Goal: Check status: Check status

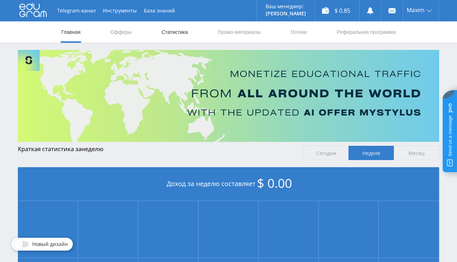
click at [175, 30] on link "Статистика" at bounding box center [175, 31] width 28 height 21
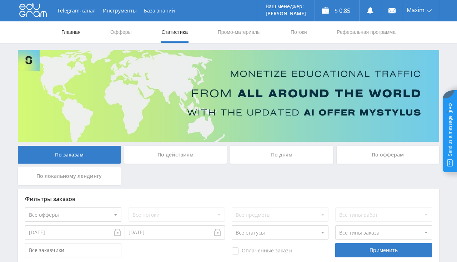
click at [77, 31] on link "Главная" at bounding box center [71, 31] width 20 height 21
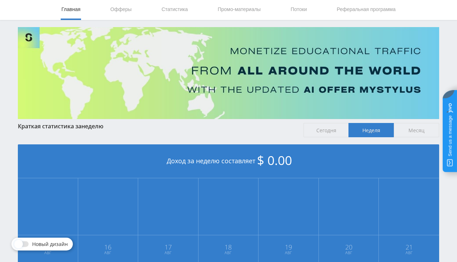
scroll to position [10, 0]
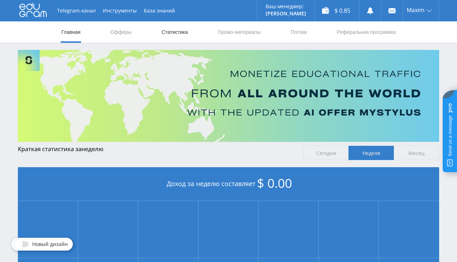
click at [169, 39] on link "Статистика" at bounding box center [175, 31] width 28 height 21
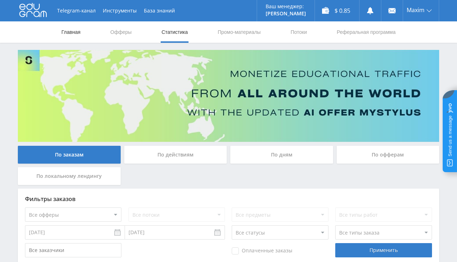
click at [79, 32] on link "Главная" at bounding box center [71, 31] width 20 height 21
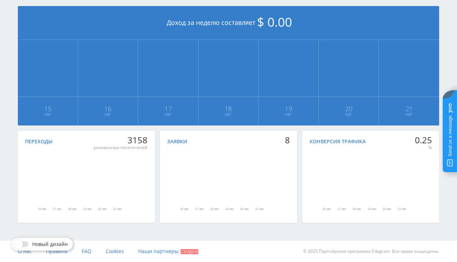
scroll to position [10, 0]
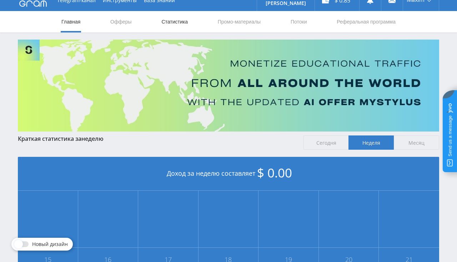
click at [167, 23] on link "Статистика" at bounding box center [175, 21] width 28 height 21
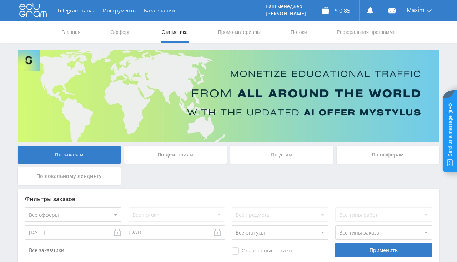
click at [39, 13] on use at bounding box center [32, 10] width 27 height 14
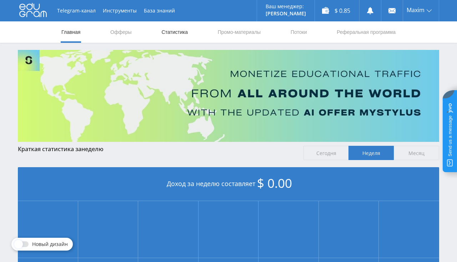
click at [171, 28] on link "Статистика" at bounding box center [175, 31] width 28 height 21
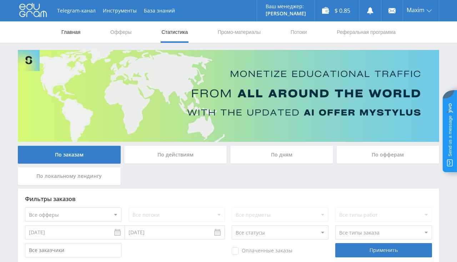
click at [77, 32] on link "Главная" at bounding box center [71, 31] width 20 height 21
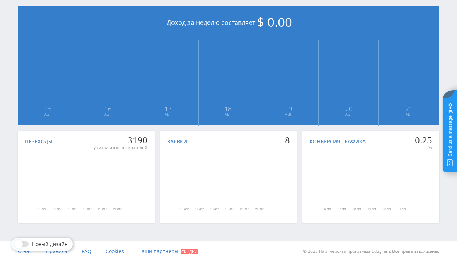
scroll to position [10, 0]
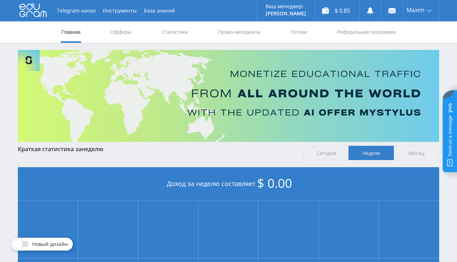
scroll to position [151, 0]
click at [177, 34] on link "Статистика" at bounding box center [175, 31] width 28 height 21
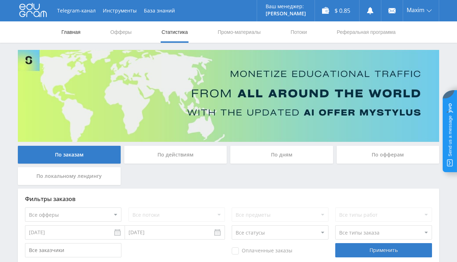
click at [76, 34] on link "Главная" at bounding box center [71, 31] width 20 height 21
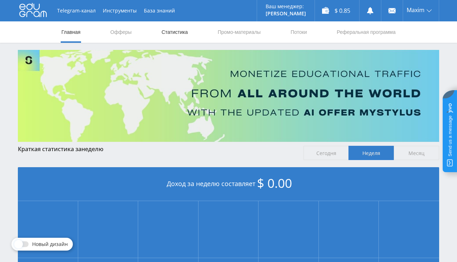
click at [175, 36] on link "Статистика" at bounding box center [175, 31] width 28 height 21
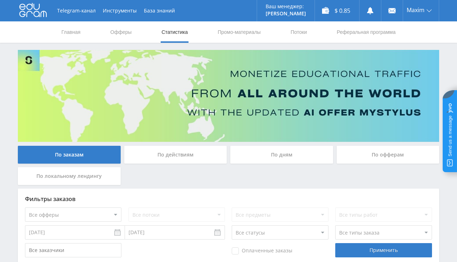
click at [41, 14] on use at bounding box center [32, 10] width 27 height 14
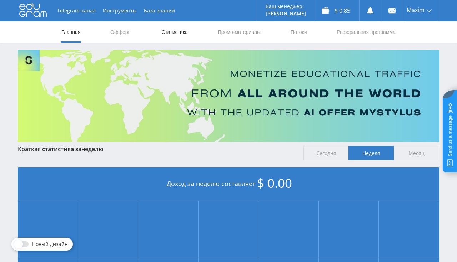
click at [176, 32] on link "Статистика" at bounding box center [175, 31] width 28 height 21
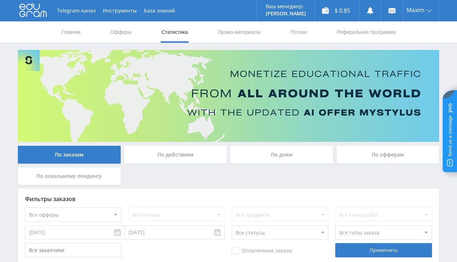
click at [52, 35] on div "Главная Офферы Статистика Промо-материалы Потоки Реферальная программа" at bounding box center [228, 31] width 457 height 21
click at [71, 36] on link "Главная" at bounding box center [71, 31] width 20 height 21
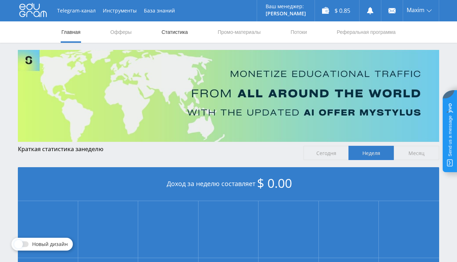
click at [172, 37] on link "Статистика" at bounding box center [175, 31] width 28 height 21
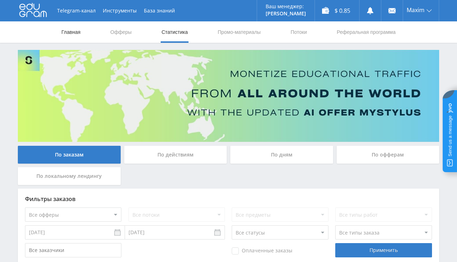
click at [79, 35] on link "Главная" at bounding box center [71, 31] width 20 height 21
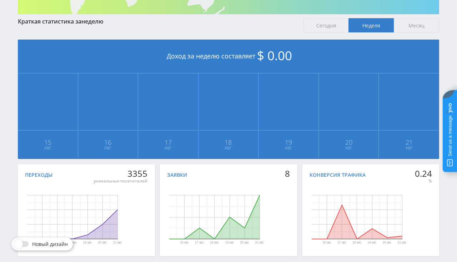
scroll to position [151, 0]
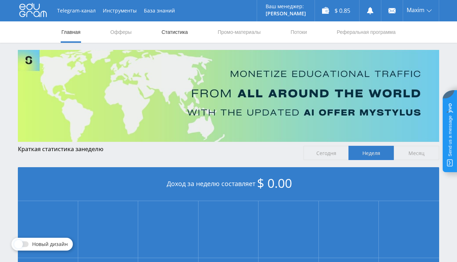
click at [177, 35] on link "Статистика" at bounding box center [175, 31] width 28 height 21
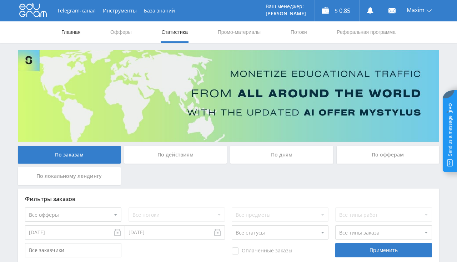
click at [74, 32] on link "Главная" at bounding box center [71, 31] width 20 height 21
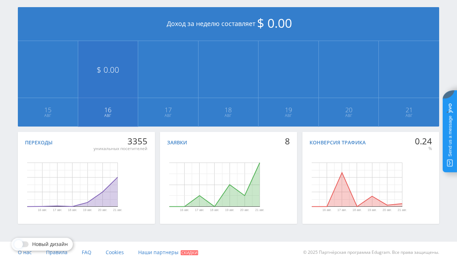
scroll to position [161, 0]
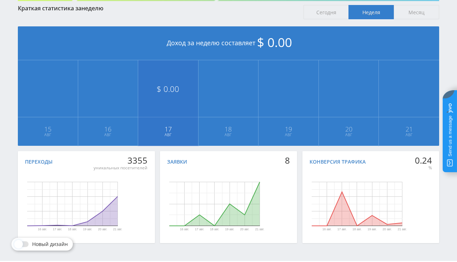
scroll to position [161, 0]
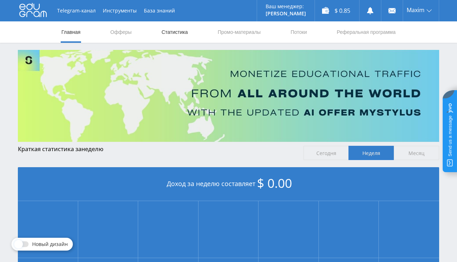
click at [174, 34] on link "Статистика" at bounding box center [175, 31] width 28 height 21
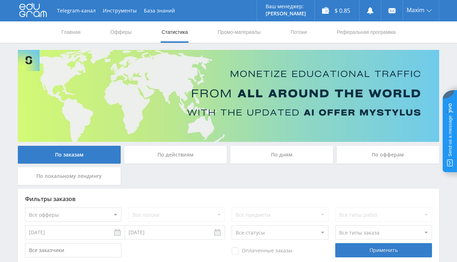
scroll to position [189, 0]
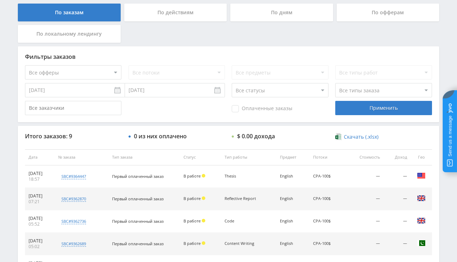
scroll to position [151, 0]
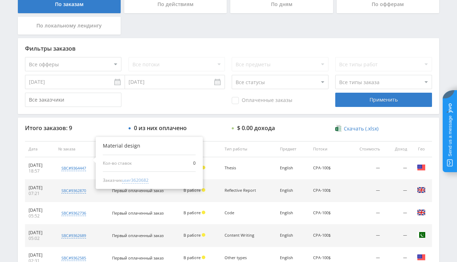
click at [148, 179] on span "user3620682" at bounding box center [135, 180] width 26 height 6
type input "[DATE]"
type input "user3620682"
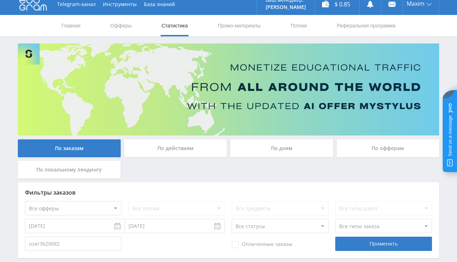
scroll to position [0, 0]
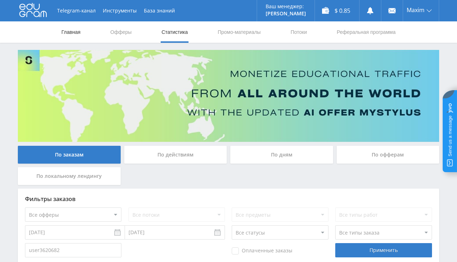
click at [67, 34] on link "Главная" at bounding box center [71, 31] width 20 height 21
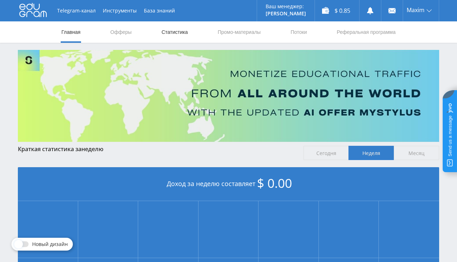
click at [185, 35] on link "Статистика" at bounding box center [175, 31] width 28 height 21
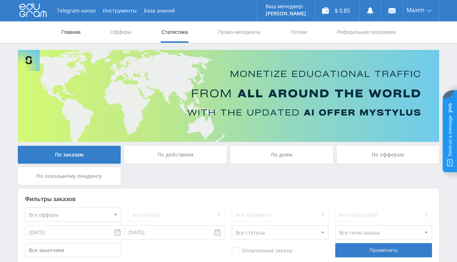
click at [73, 29] on link "Главная" at bounding box center [71, 31] width 20 height 21
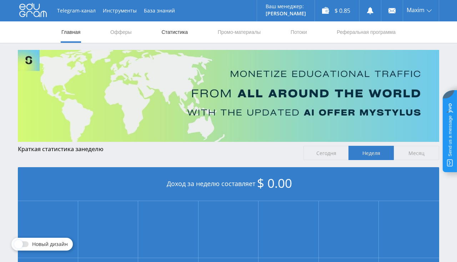
click at [179, 36] on link "Статистика" at bounding box center [175, 31] width 28 height 21
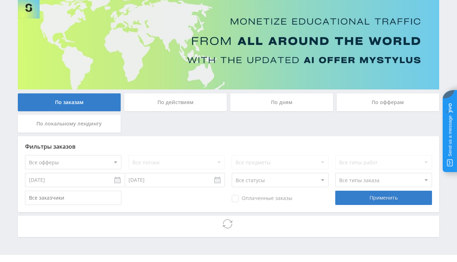
scroll to position [67, 0]
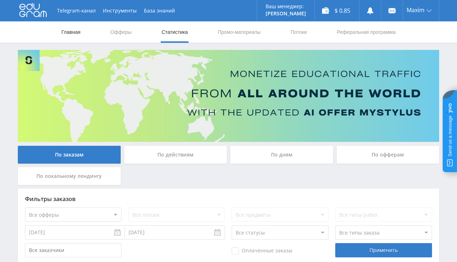
click at [71, 32] on link "Главная" at bounding box center [71, 31] width 20 height 21
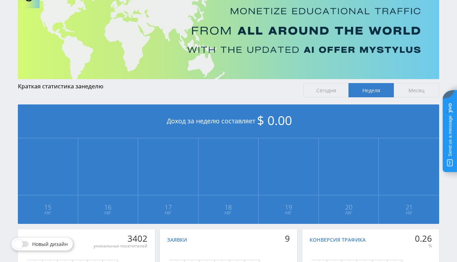
scroll to position [113, 0]
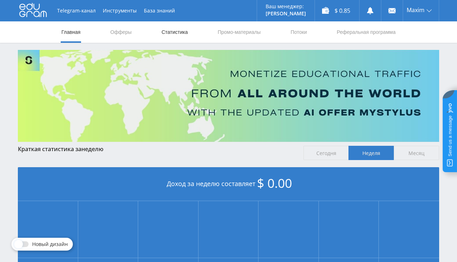
click at [178, 34] on link "Статистика" at bounding box center [175, 31] width 28 height 21
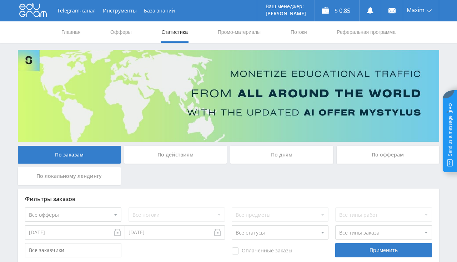
click at [178, 34] on link "Статистика" at bounding box center [175, 31] width 28 height 21
click at [71, 33] on link "Главная" at bounding box center [71, 31] width 20 height 21
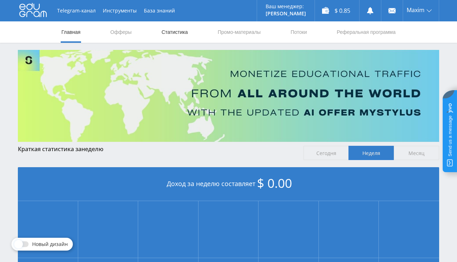
click at [178, 32] on link "Статистика" at bounding box center [175, 31] width 28 height 21
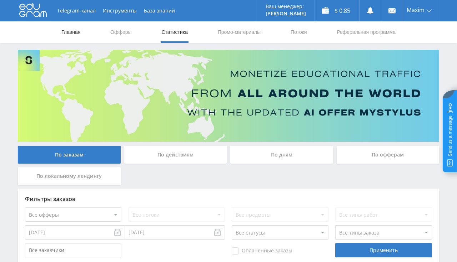
click at [75, 33] on link "Главная" at bounding box center [71, 31] width 20 height 21
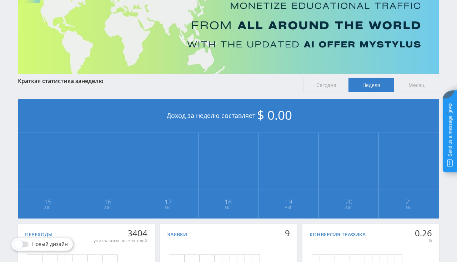
scroll to position [113, 0]
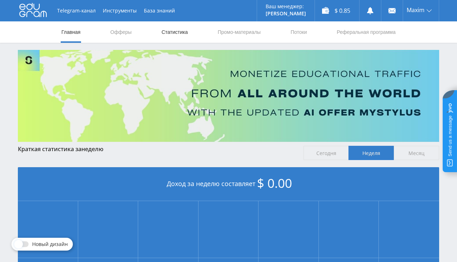
click at [179, 31] on link "Статистика" at bounding box center [175, 31] width 28 height 21
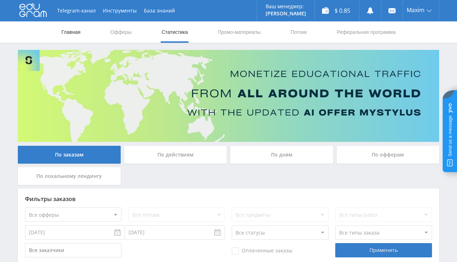
click at [78, 38] on link "Главная" at bounding box center [71, 31] width 20 height 21
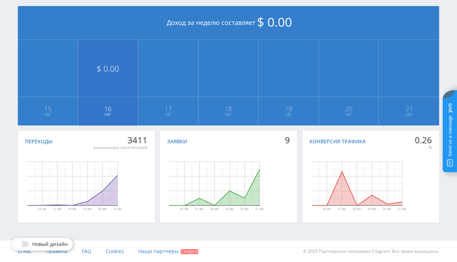
scroll to position [10, 0]
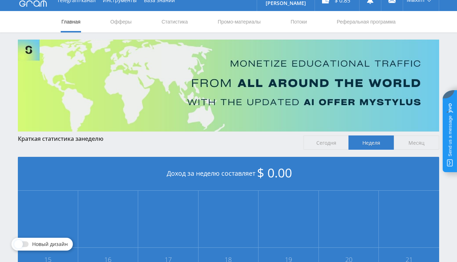
click at [189, 21] on nav "Главная Офферы Статистика Промо-материалы Потоки Реферальная программа" at bounding box center [229, 21] width 336 height 21
click at [185, 23] on link "Статистика" at bounding box center [175, 21] width 28 height 21
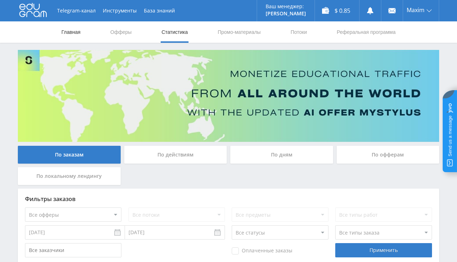
click at [67, 28] on link "Главная" at bounding box center [71, 31] width 20 height 21
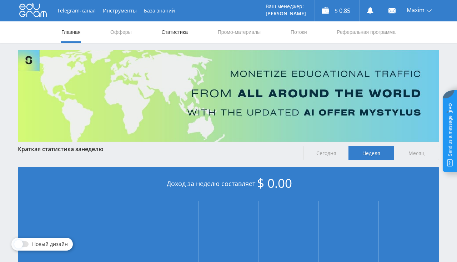
click at [177, 32] on link "Статистика" at bounding box center [175, 31] width 28 height 21
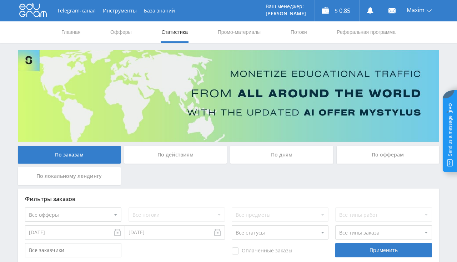
click at [177, 32] on link "Статистика" at bounding box center [175, 31] width 28 height 21
click at [81, 37] on link "Главная" at bounding box center [71, 31] width 20 height 21
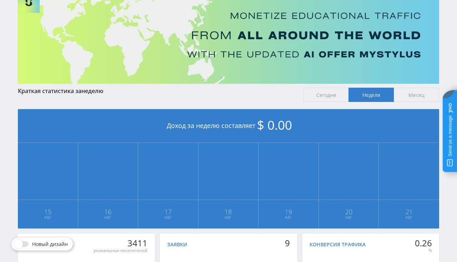
scroll to position [151, 0]
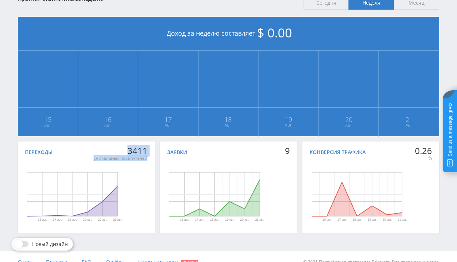
drag, startPoint x: 129, startPoint y: 149, endPoint x: 148, endPoint y: 149, distance: 19.6
click at [148, 149] on div "Переходы 3411 уникальных посетителей 16 авг. 17 авг. 18 авг. 19 авг. 20 авг. 21…" at bounding box center [86, 188] width 137 height 92
click at [148, 152] on div "Переходы 3411 уникальных посетителей 16 авг. 17 авг. 18 авг. 19 авг. 20 авг. 21…" at bounding box center [86, 188] width 137 height 92
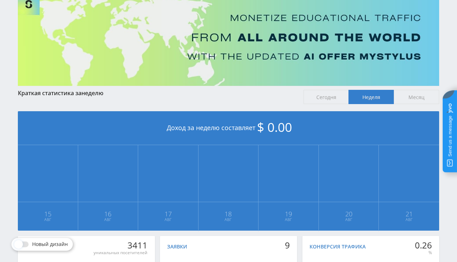
scroll to position [37, 0]
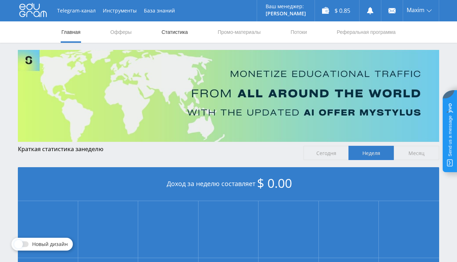
click at [183, 36] on link "Статистика" at bounding box center [175, 31] width 28 height 21
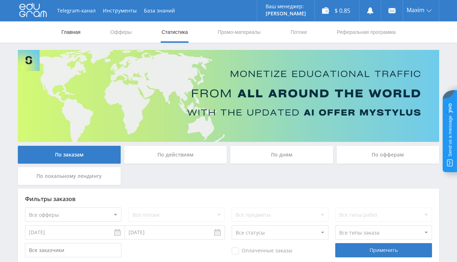
click at [69, 34] on link "Главная" at bounding box center [71, 31] width 20 height 21
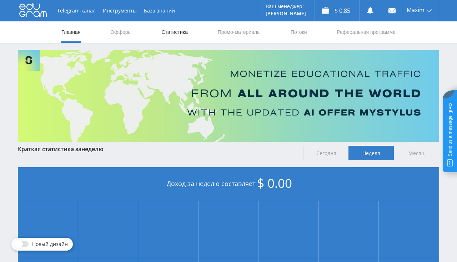
click at [165, 34] on link "Статистика" at bounding box center [175, 31] width 28 height 21
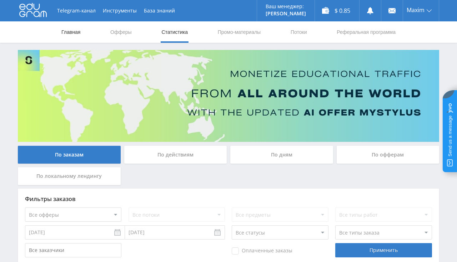
click at [75, 33] on link "Главная" at bounding box center [71, 31] width 20 height 21
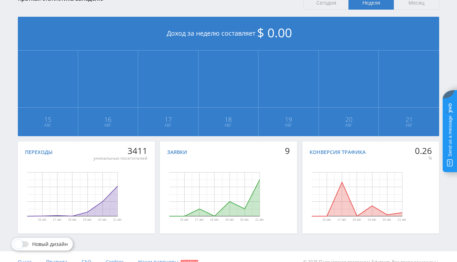
scroll to position [37, 0]
